Goal: Task Accomplishment & Management: Manage account settings

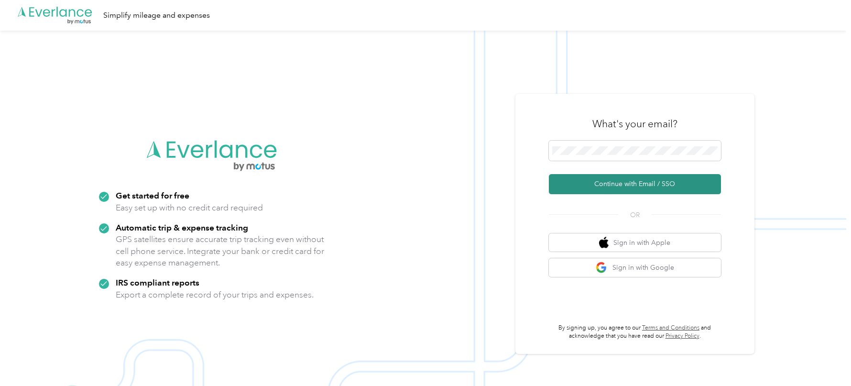
click at [575, 187] on button "Continue with Email / SSO" at bounding box center [635, 184] width 172 height 20
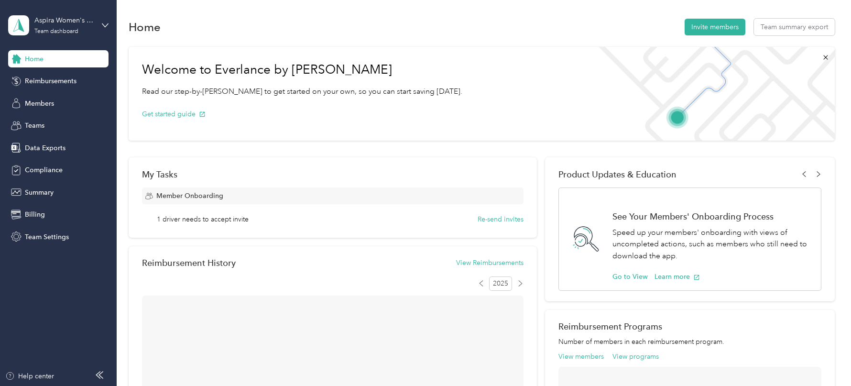
click at [37, 91] on div "Home Reimbursements Members Teams Data Exports Compliance Summary Billing Team …" at bounding box center [58, 147] width 100 height 195
click at [43, 106] on span "Members" at bounding box center [39, 103] width 29 height 10
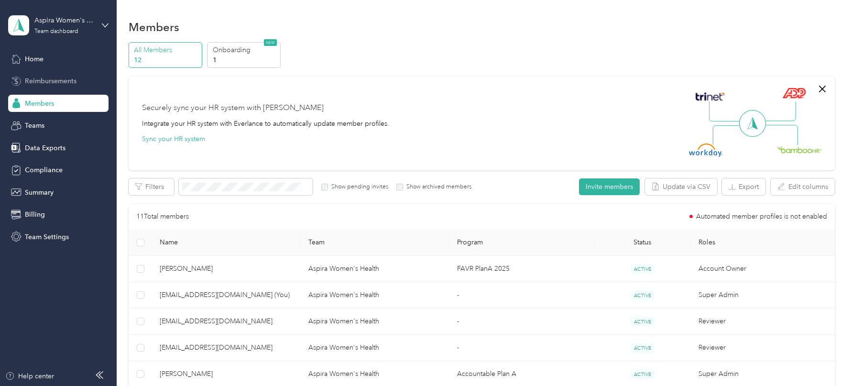
click at [64, 81] on span "Reimbursements" at bounding box center [51, 81] width 52 height 10
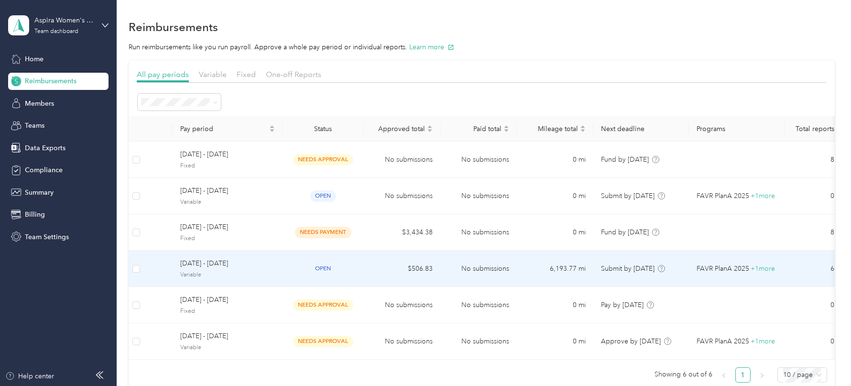
click at [260, 258] on span "[DATE] - [DATE]" at bounding box center [227, 263] width 95 height 11
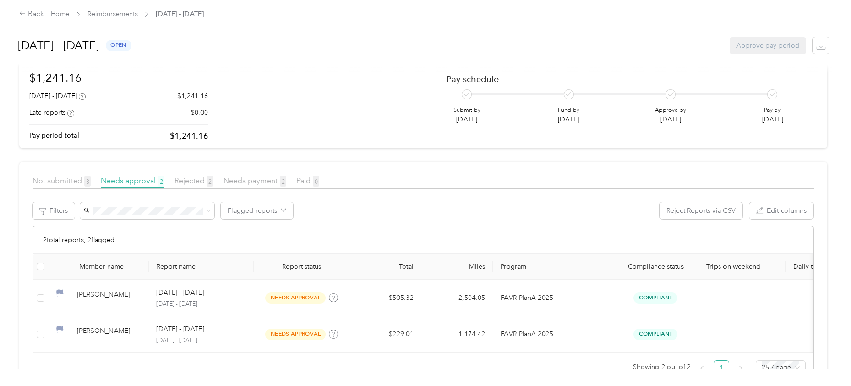
scroll to position [80, 0]
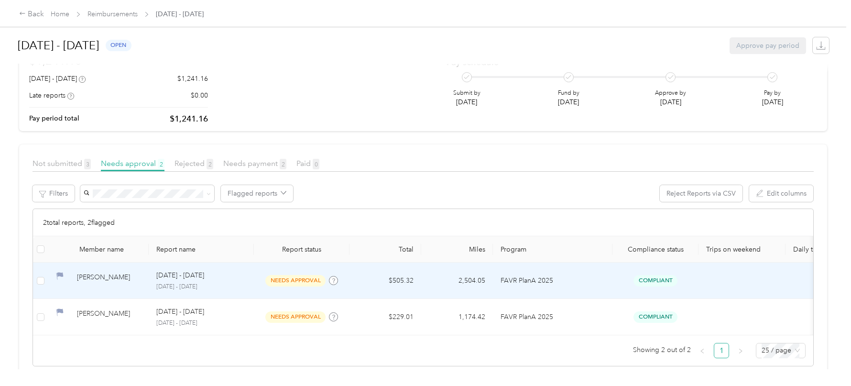
click at [257, 283] on td "needs approval" at bounding box center [302, 280] width 96 height 36
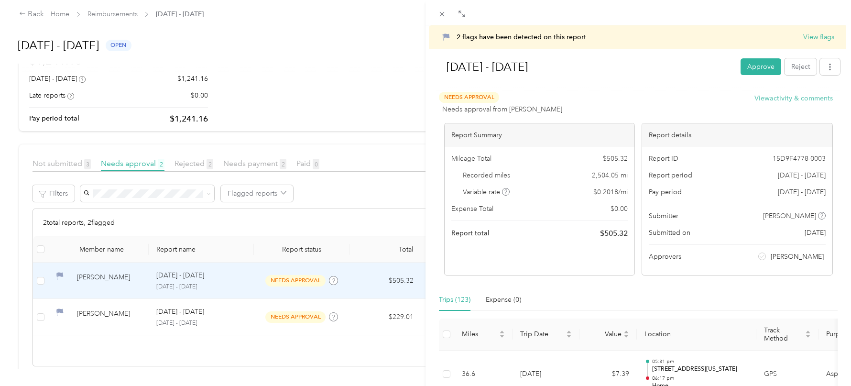
click at [794, 98] on button "View activity & comments" at bounding box center [793, 98] width 78 height 10
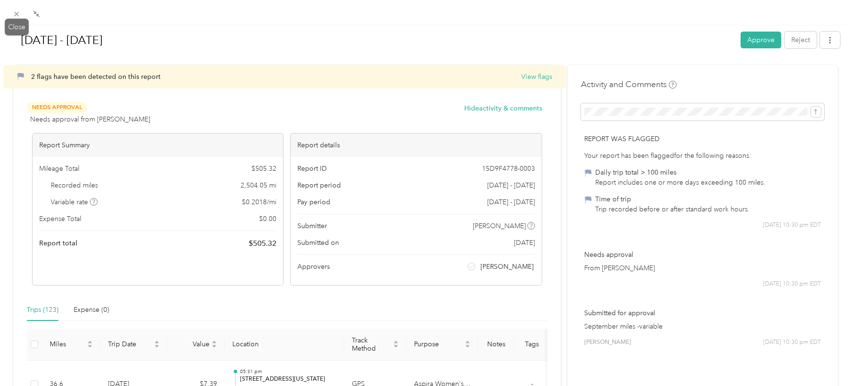
click at [10, 17] on div at bounding box center [16, 14] width 13 height 8
click at [15, 9] on span at bounding box center [16, 13] width 13 height 13
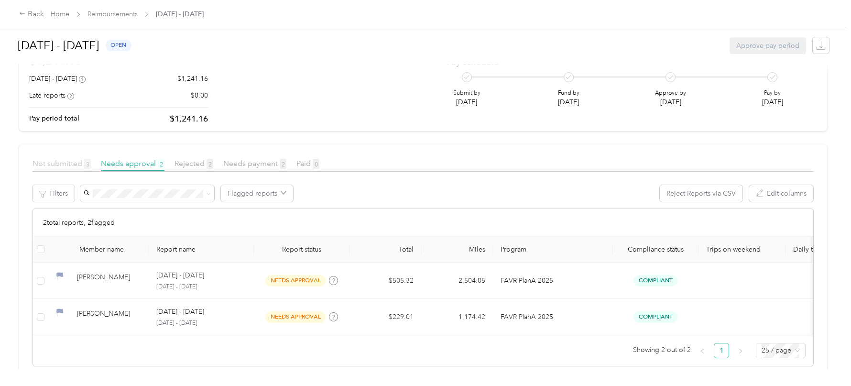
click at [58, 161] on span "Not submitted 3" at bounding box center [61, 163] width 58 height 9
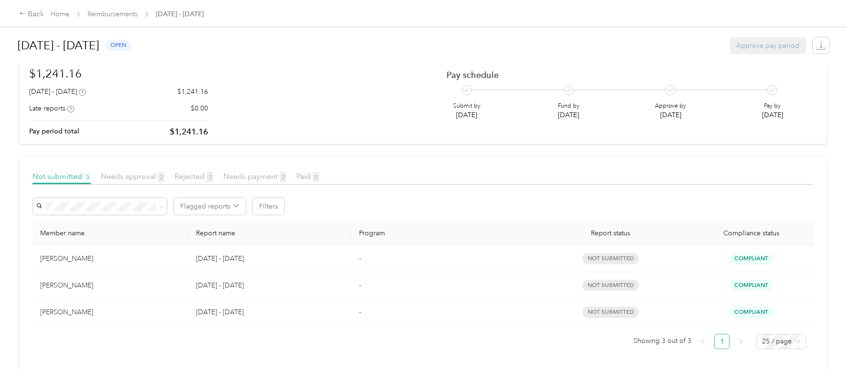
scroll to position [40, 0]
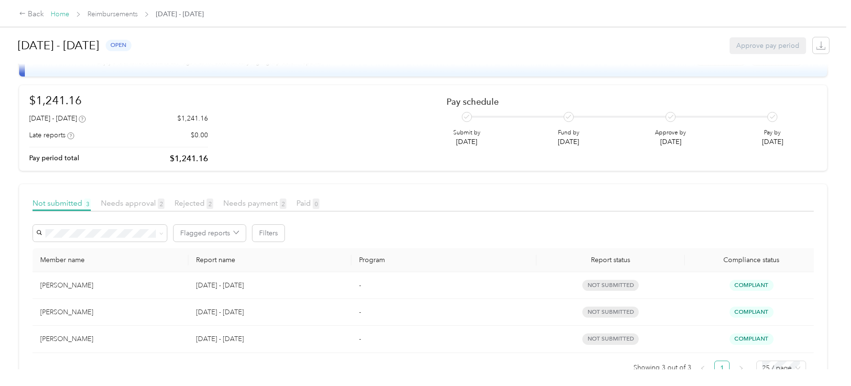
click at [58, 12] on link "Home" at bounding box center [60, 14] width 19 height 8
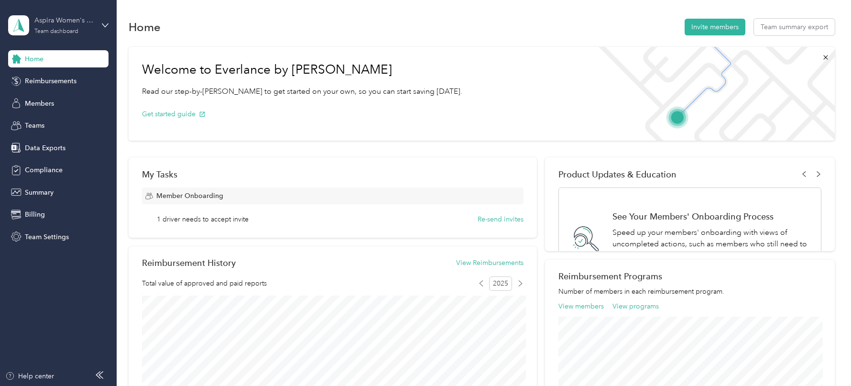
click at [48, 33] on div "Team dashboard" at bounding box center [56, 32] width 44 height 6
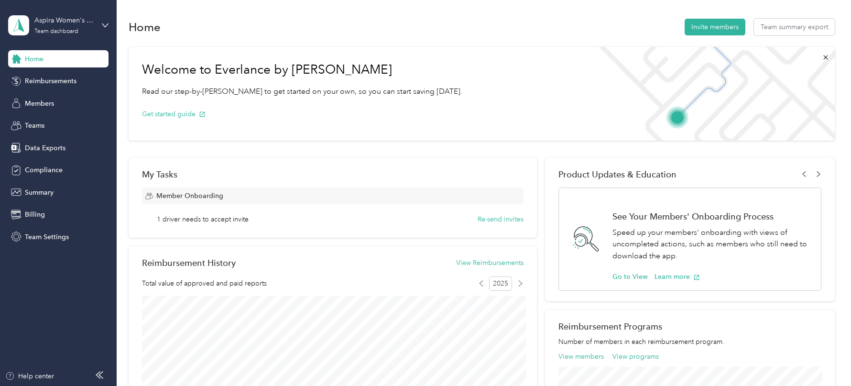
click at [68, 119] on div "Log out" at bounding box center [109, 119] width 188 height 17
